Goal: Information Seeking & Learning: Learn about a topic

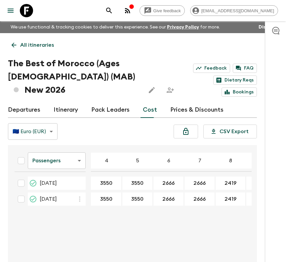
click at [37, 49] on link "All itineraries" at bounding box center [33, 44] width 50 height 13
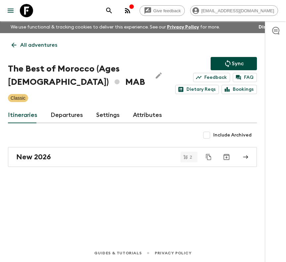
click at [40, 37] on div "All adventures The Best of Morocco (Ages [DEMOGRAPHIC_DATA]) MAB Sync Feedback …" at bounding box center [132, 129] width 265 height 192
click at [40, 45] on p "All adventures" at bounding box center [38, 45] width 37 height 8
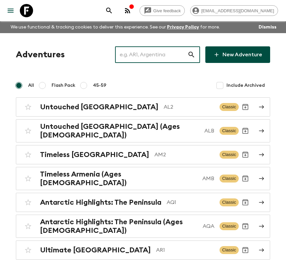
click at [160, 53] on input "text" at bounding box center [151, 54] width 72 height 19
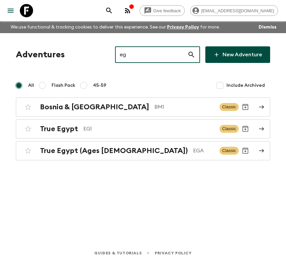
type input "e"
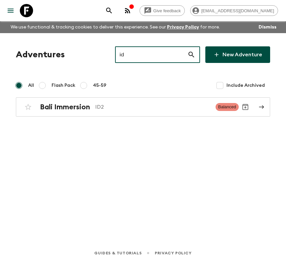
type input "i"
type input "kh"
